Goal: Transaction & Acquisition: Purchase product/service

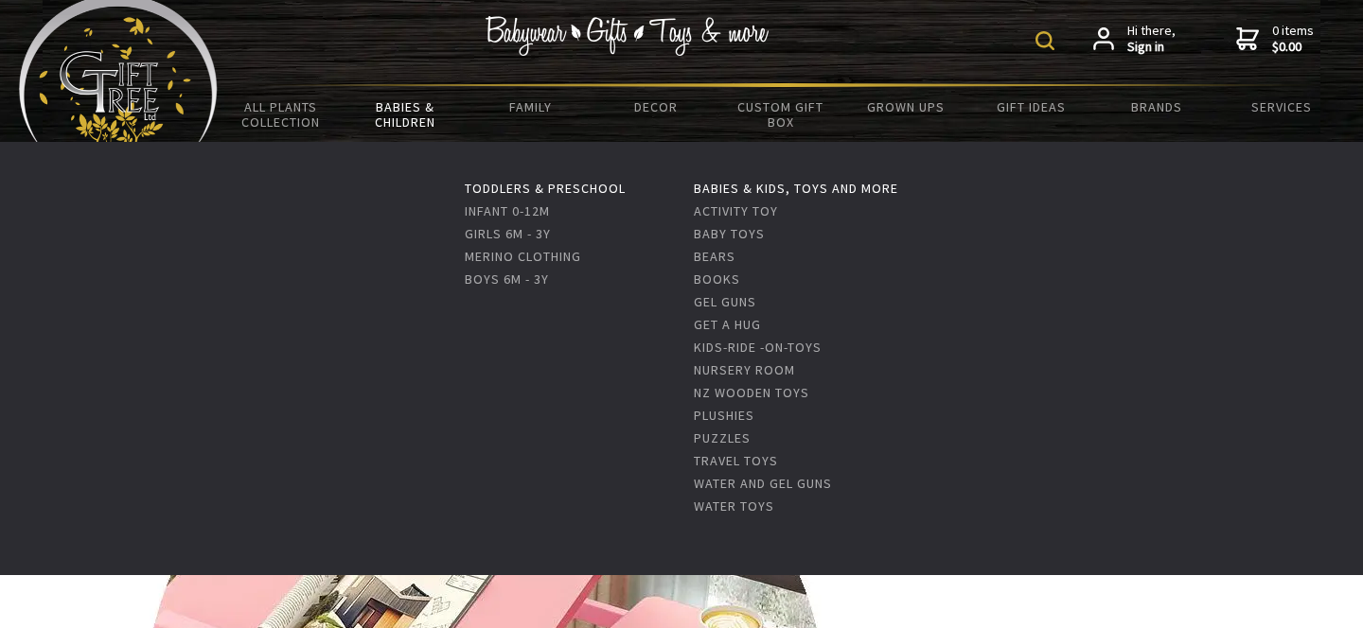
scroll to position [32, 0]
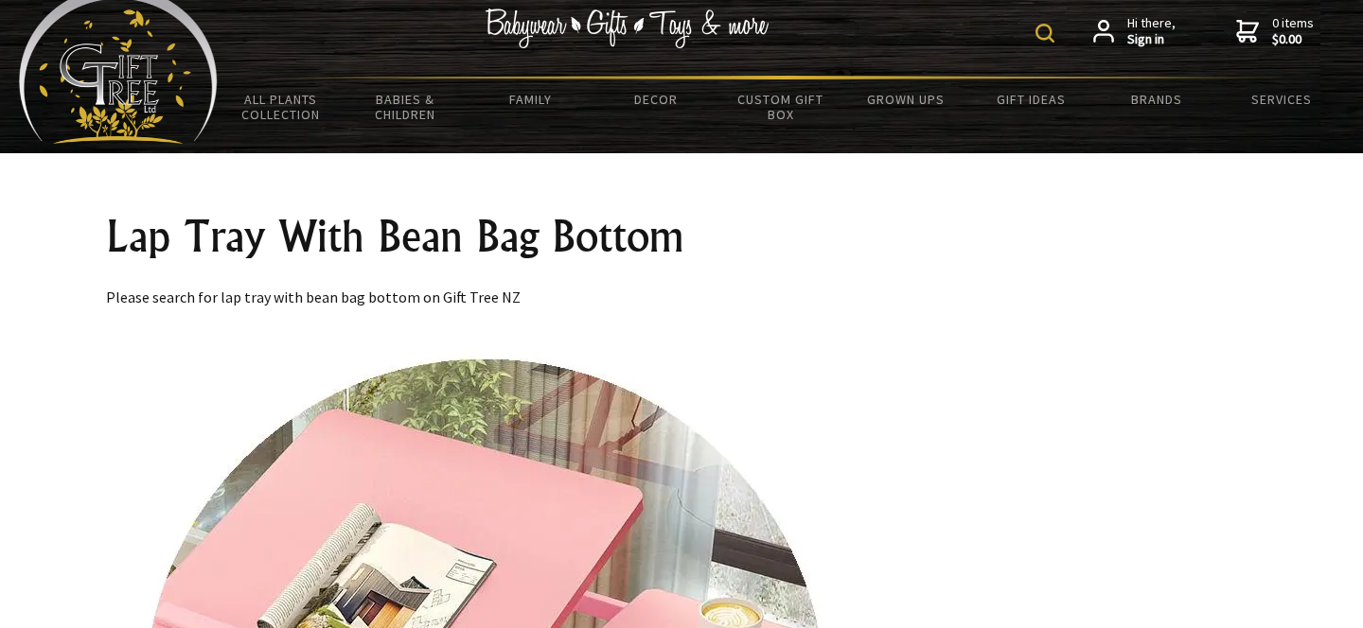
click at [1051, 35] on img at bounding box center [1044, 33] width 19 height 19
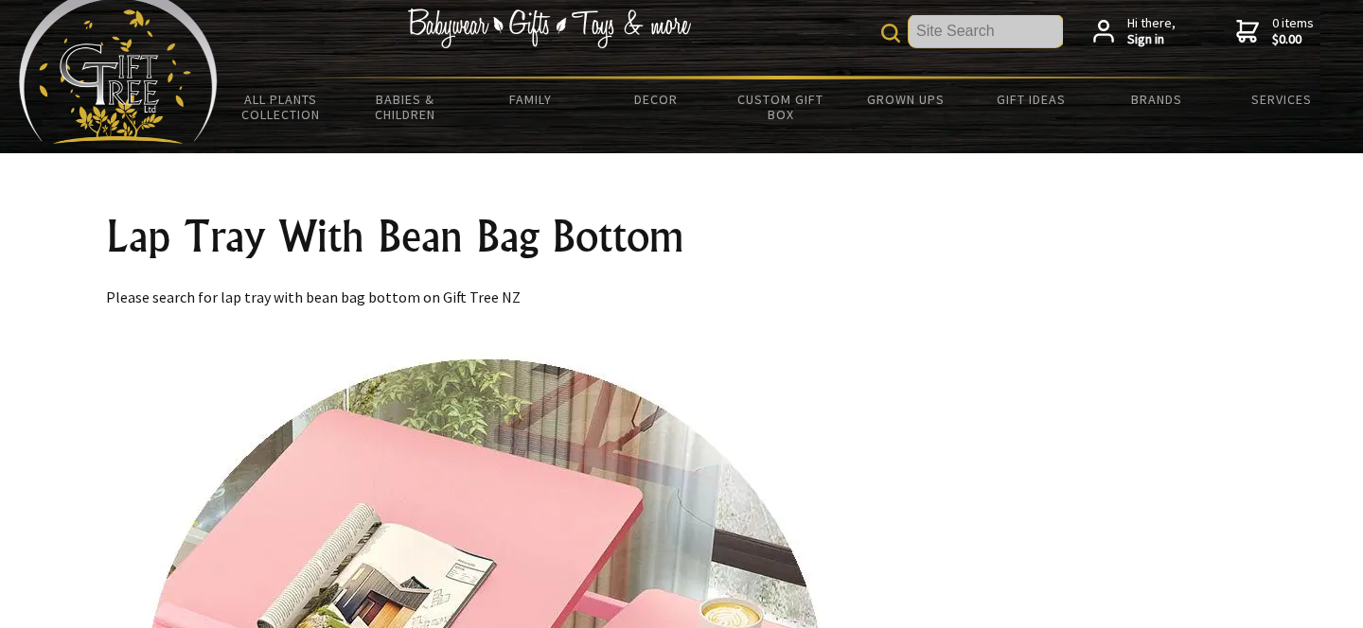
scroll to position [0, 0]
type input "lap tray"
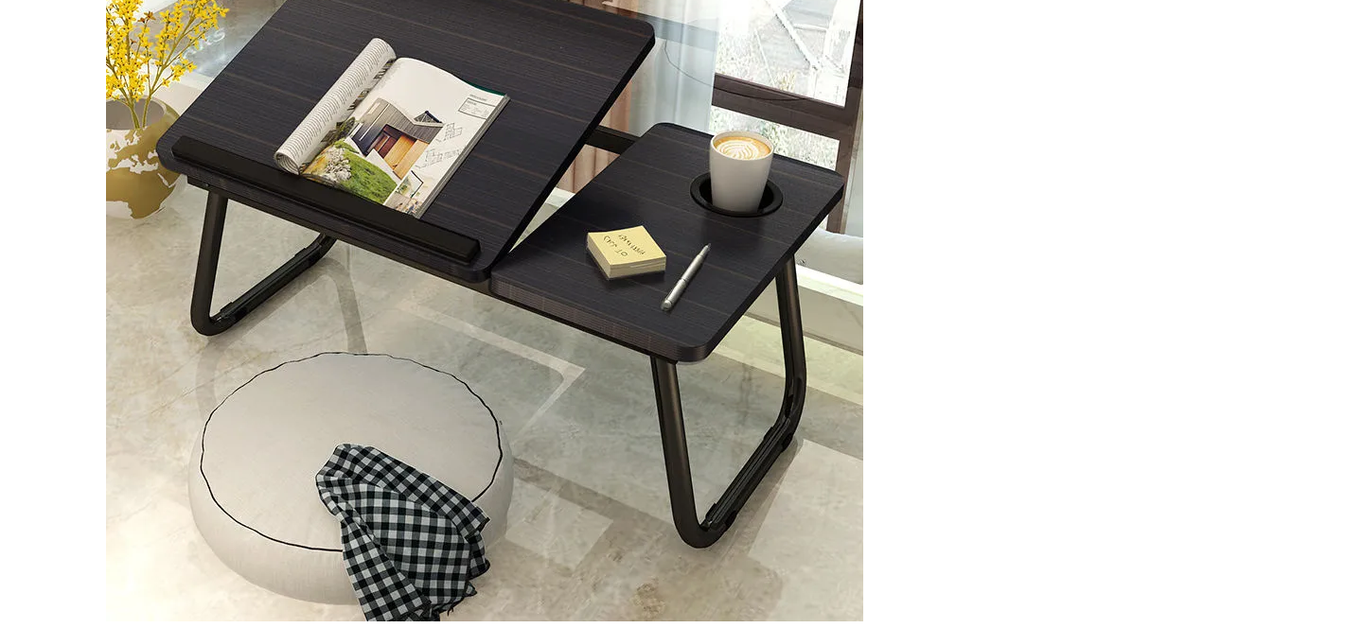
scroll to position [2324, 0]
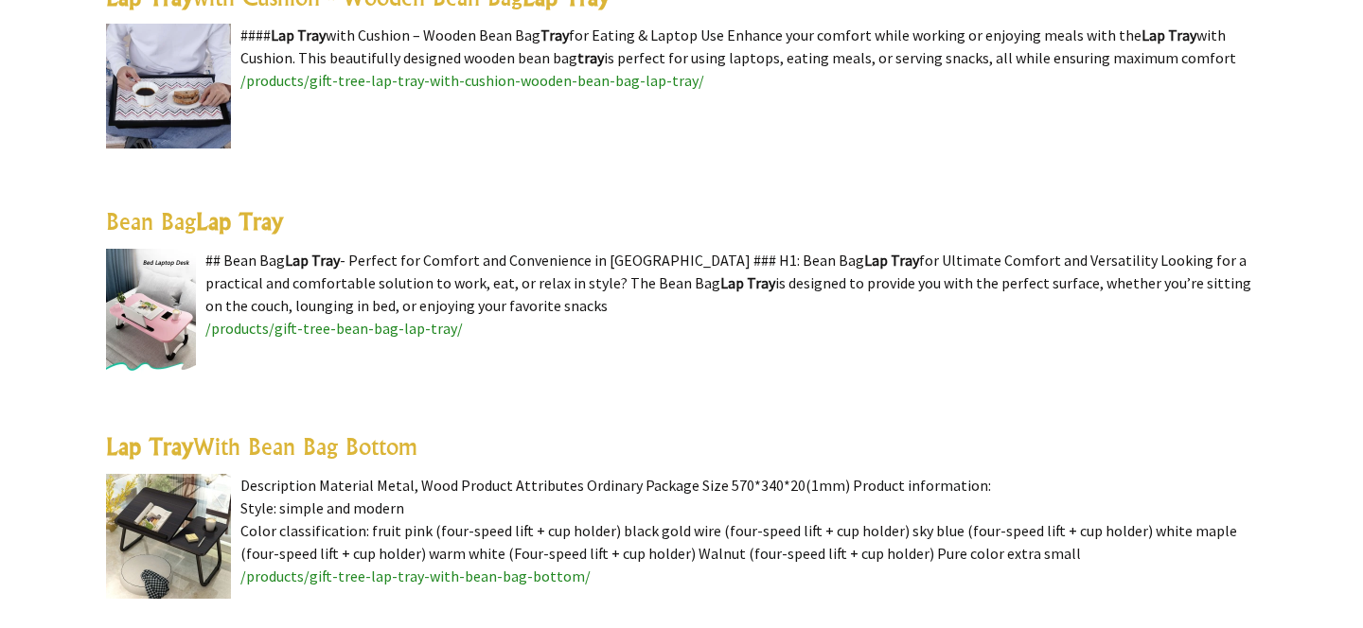
scroll to position [618, 0]
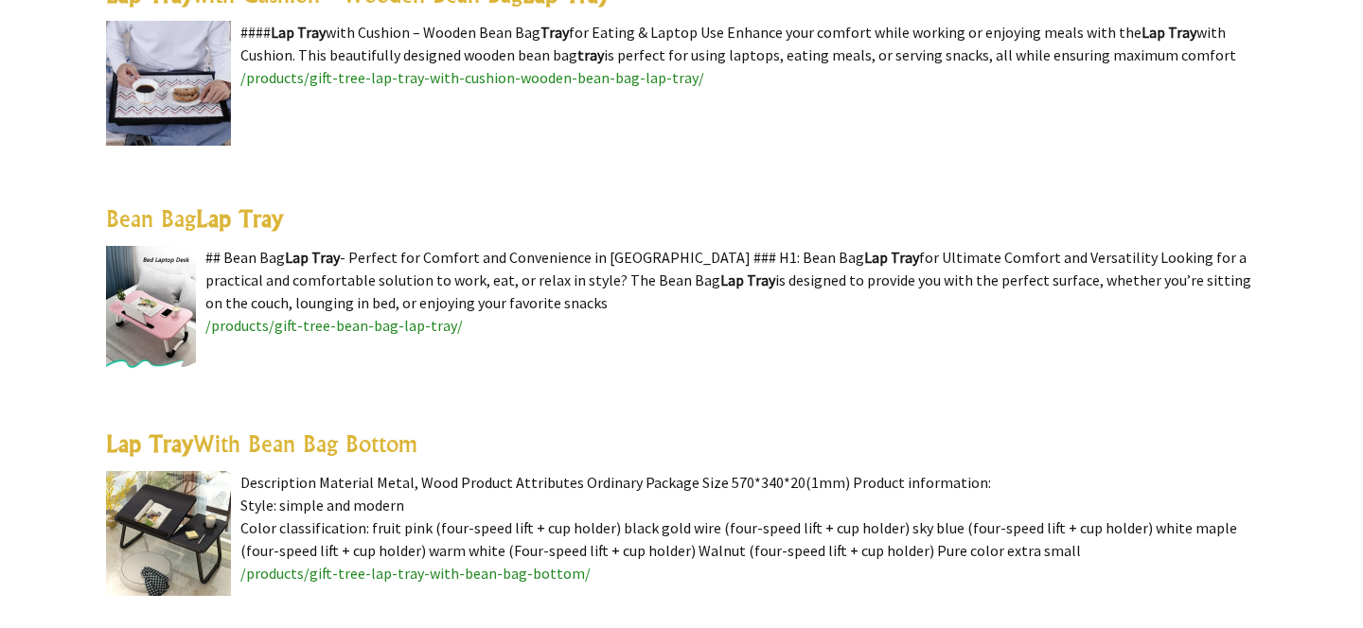
click at [259, 218] on highlight "Lap Tray" at bounding box center [239, 218] width 87 height 28
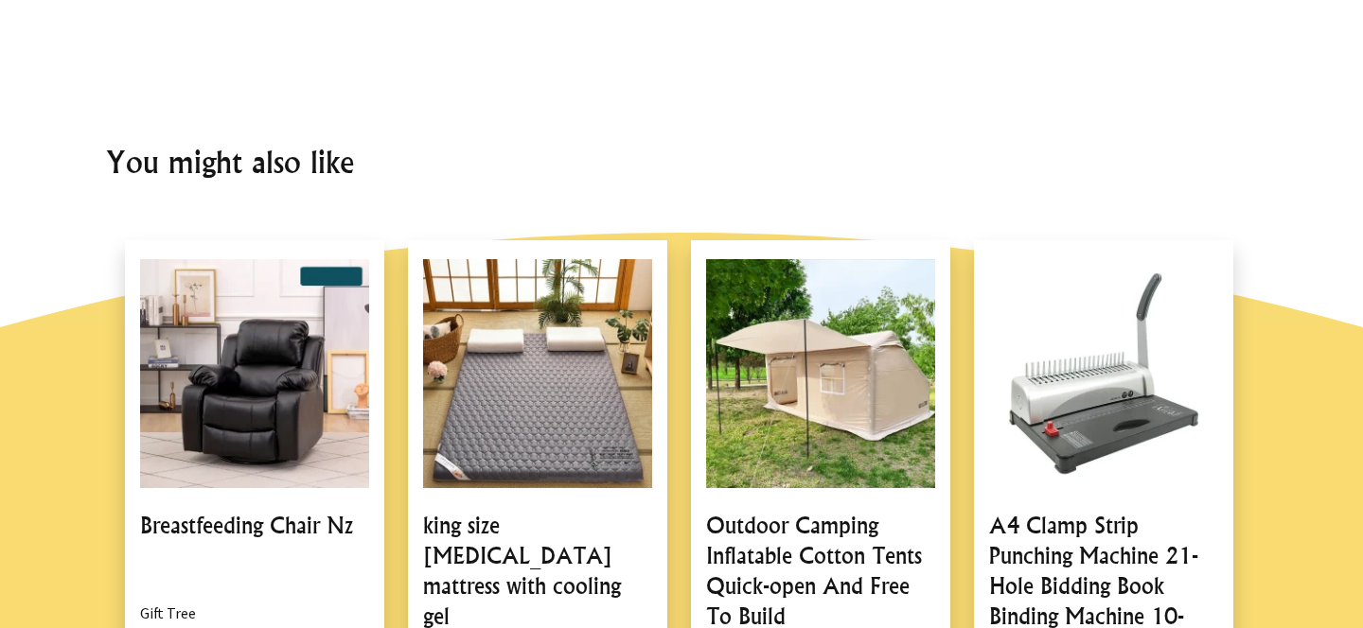
scroll to position [1290, 0]
